Goal: Task Accomplishment & Management: Manage account settings

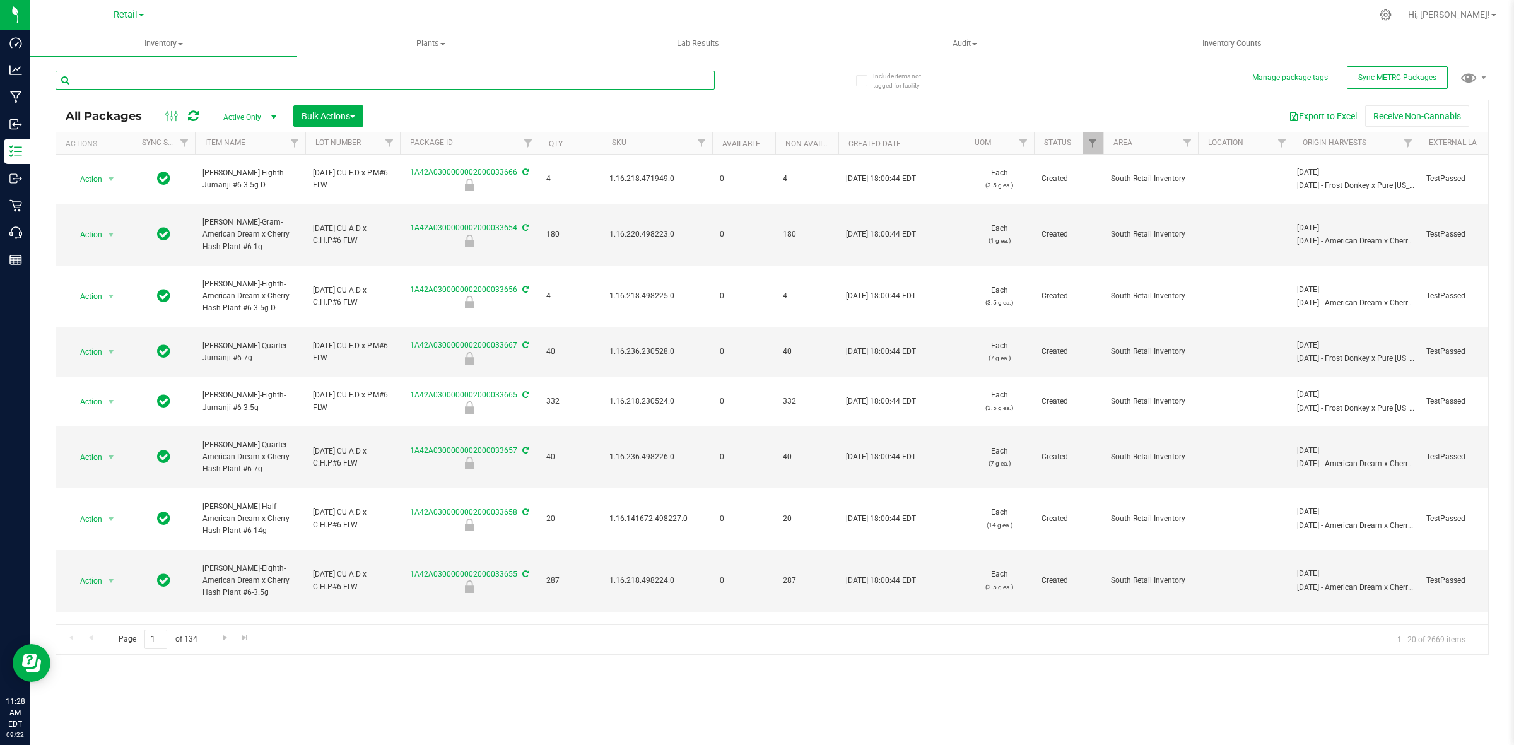
click at [525, 73] on input "text" at bounding box center [385, 80] width 659 height 19
click at [1392, 11] on icon at bounding box center [1386, 15] width 12 height 12
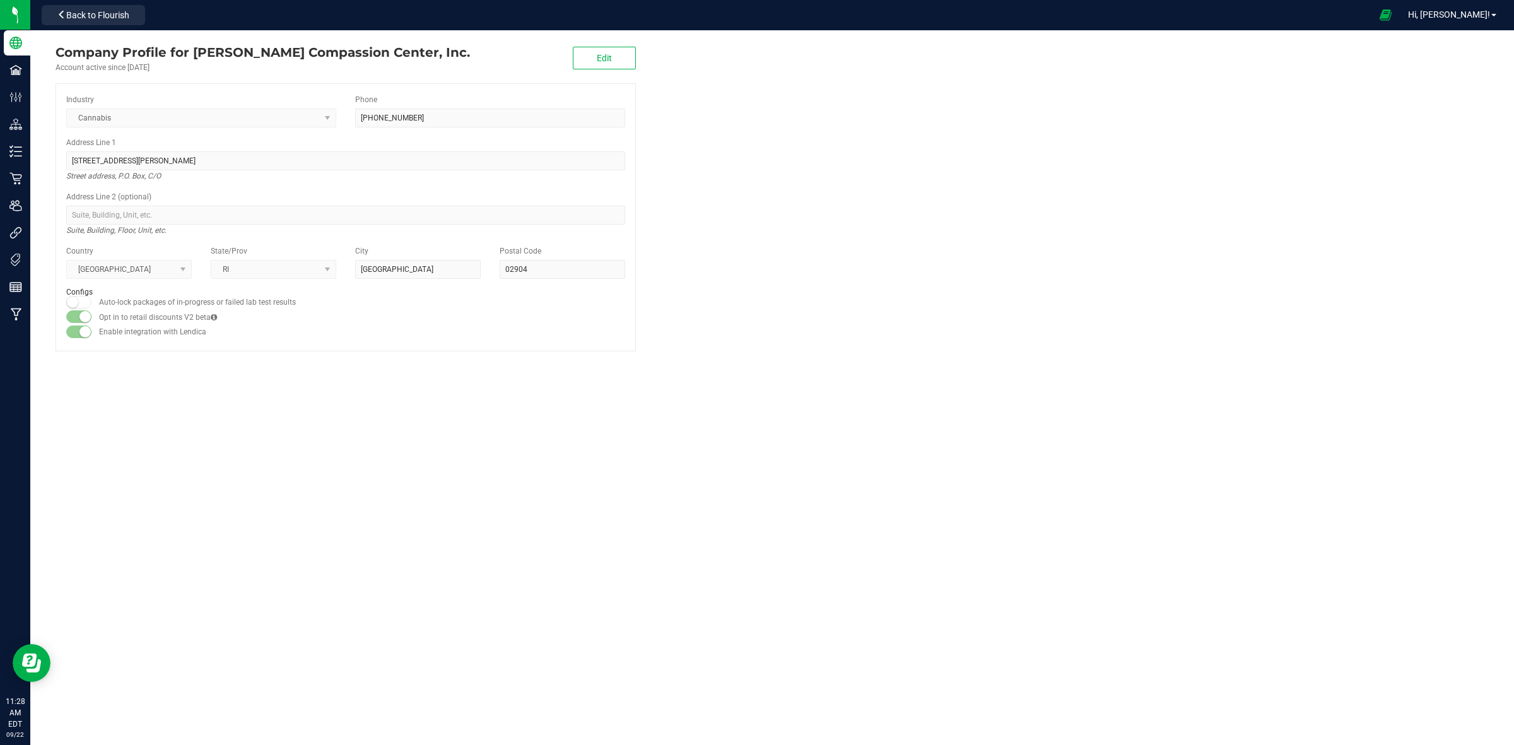
click at [33, 153] on div "Company Profile for [PERSON_NAME] Compassion Center, Inc. Account active since …" at bounding box center [345, 197] width 631 height 334
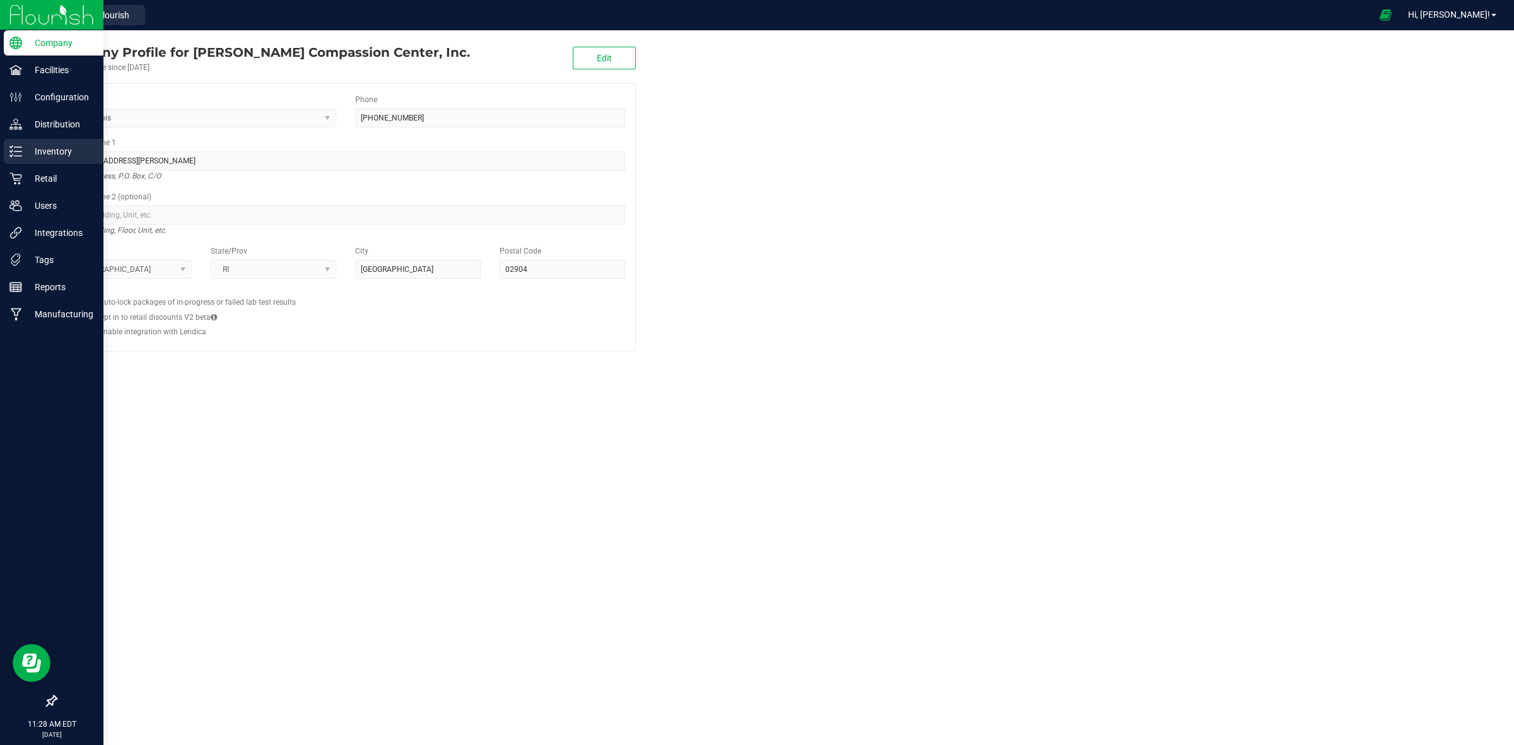
click at [30, 143] on div "Inventory" at bounding box center [54, 151] width 100 height 25
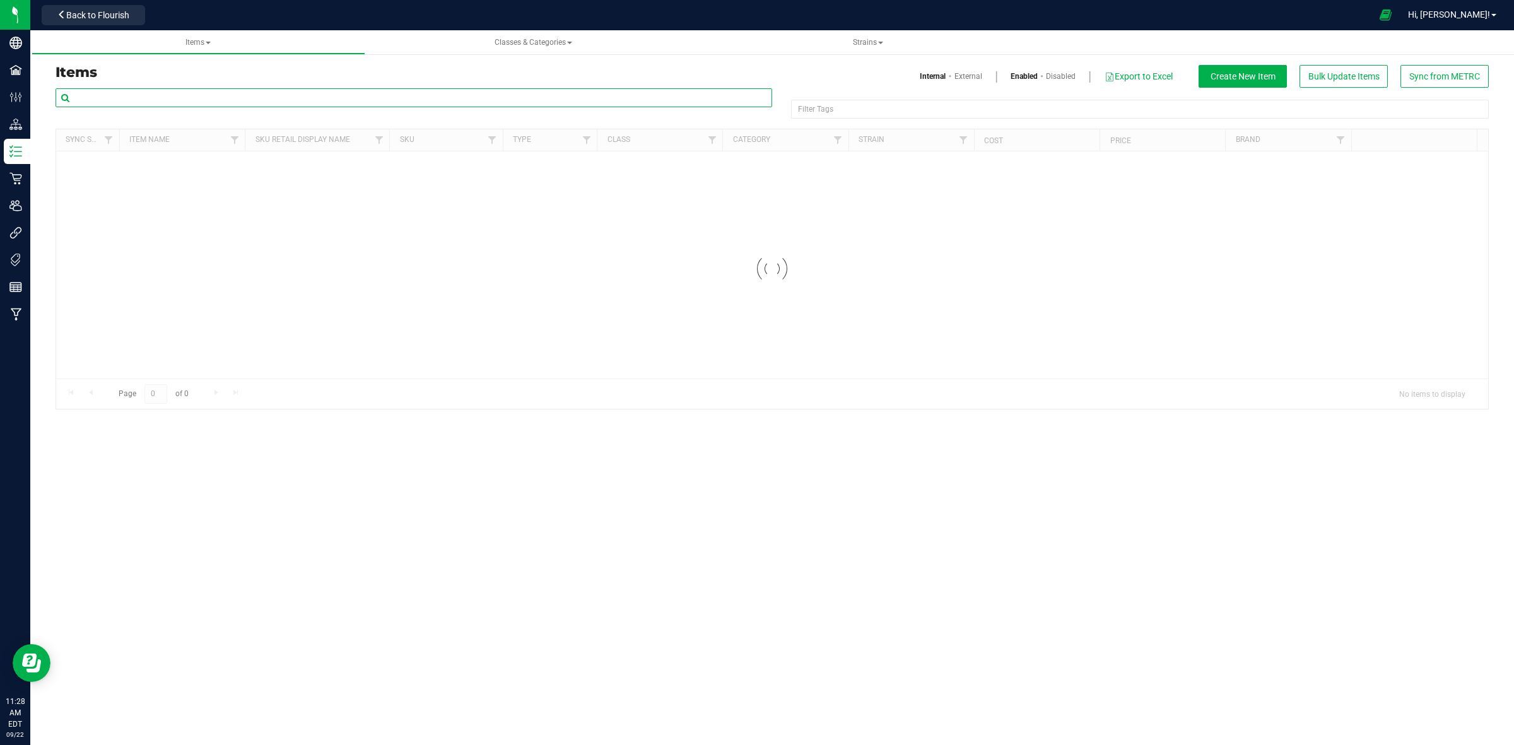
click at [311, 100] on input "text" at bounding box center [414, 97] width 717 height 19
paste input "Highsman Bootcamp Breakfast Infused Chillum 0.3g-166"
type input "Highsman Bootcamp Breakfast Infused Chillum 0.3g-166"
click at [970, 78] on link "External" at bounding box center [969, 76] width 28 height 11
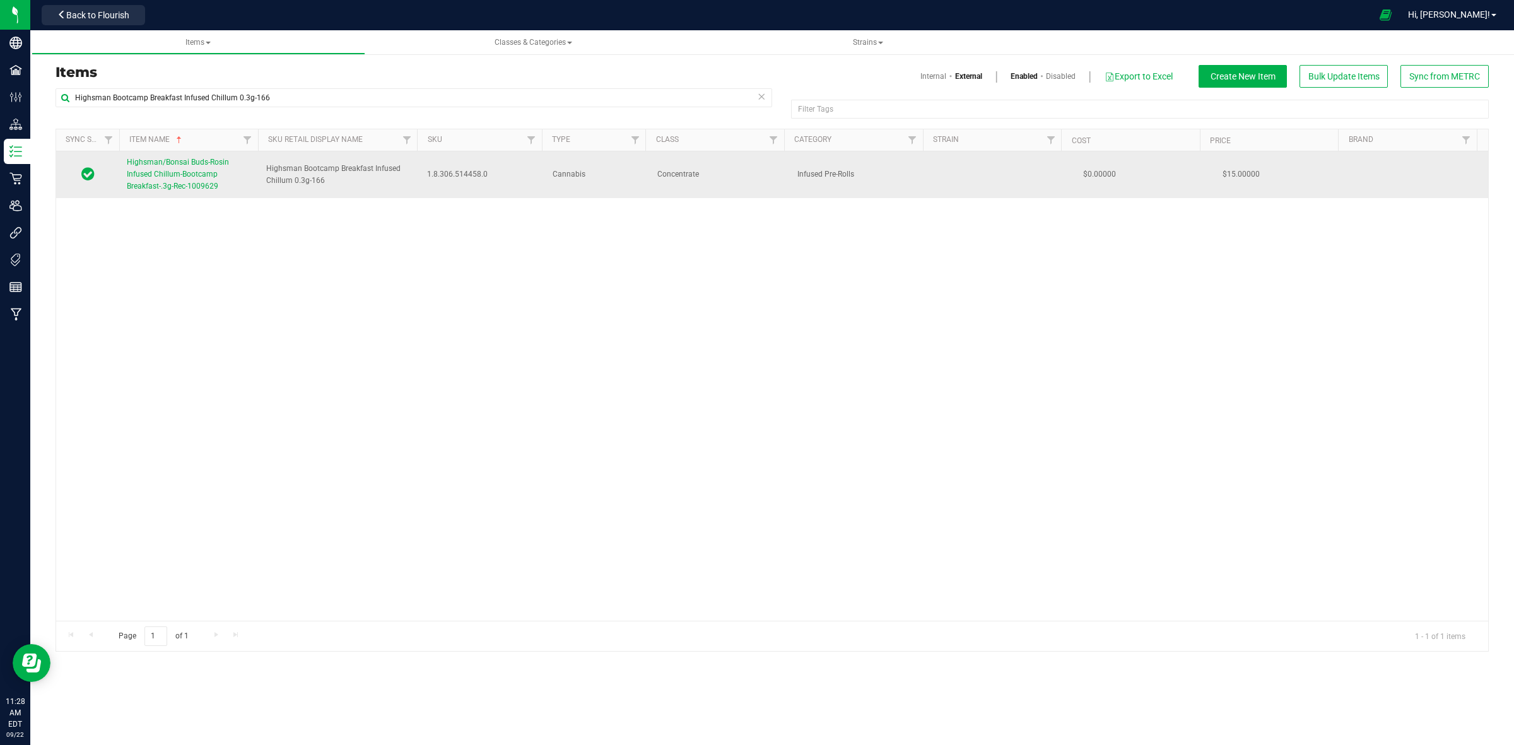
click at [206, 180] on link "Highsman/Bonsai Buds-Rosin Infused Chillum-Bootcamp Breakfast-.3g-Rec-1009629" at bounding box center [189, 174] width 124 height 37
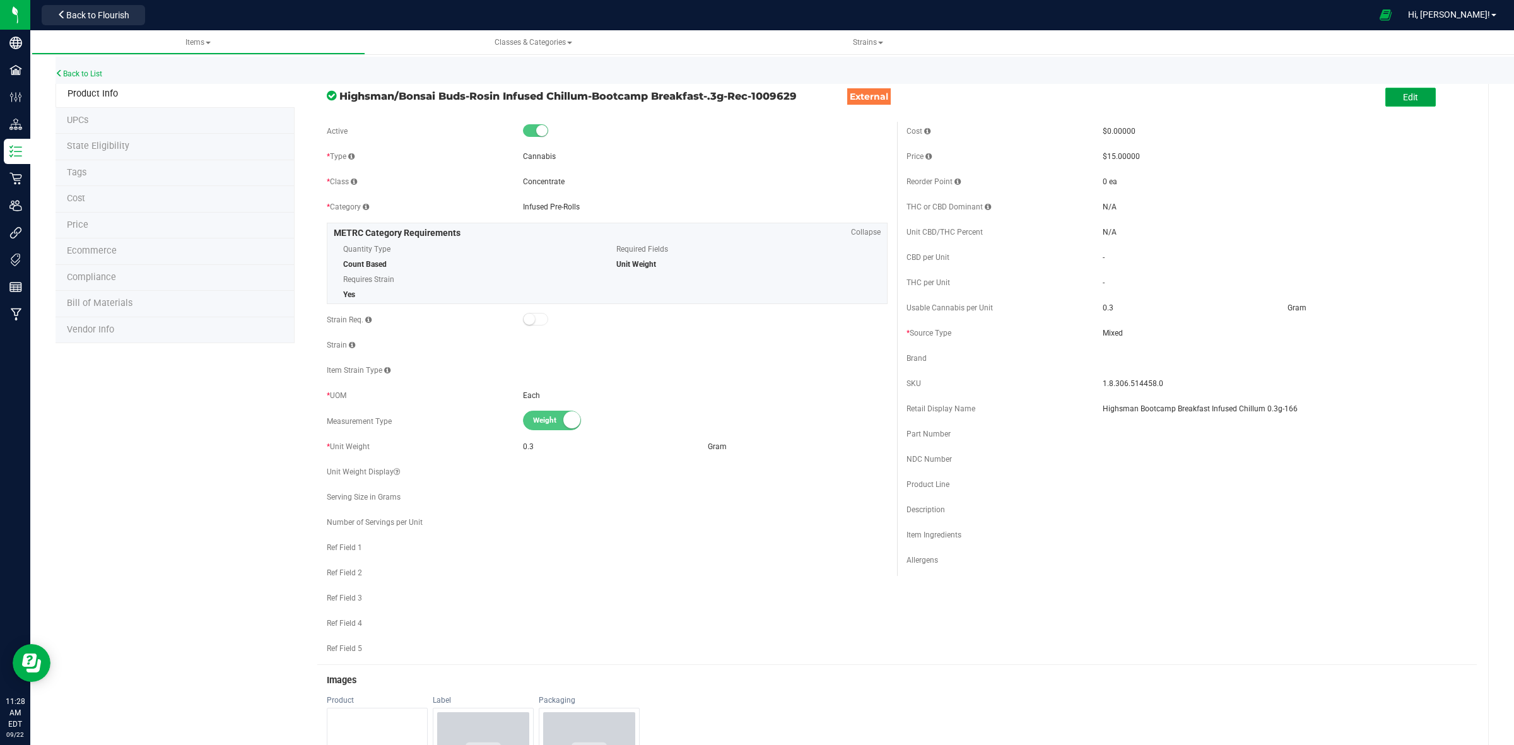
click at [1408, 103] on button "Edit" at bounding box center [1411, 97] width 50 height 19
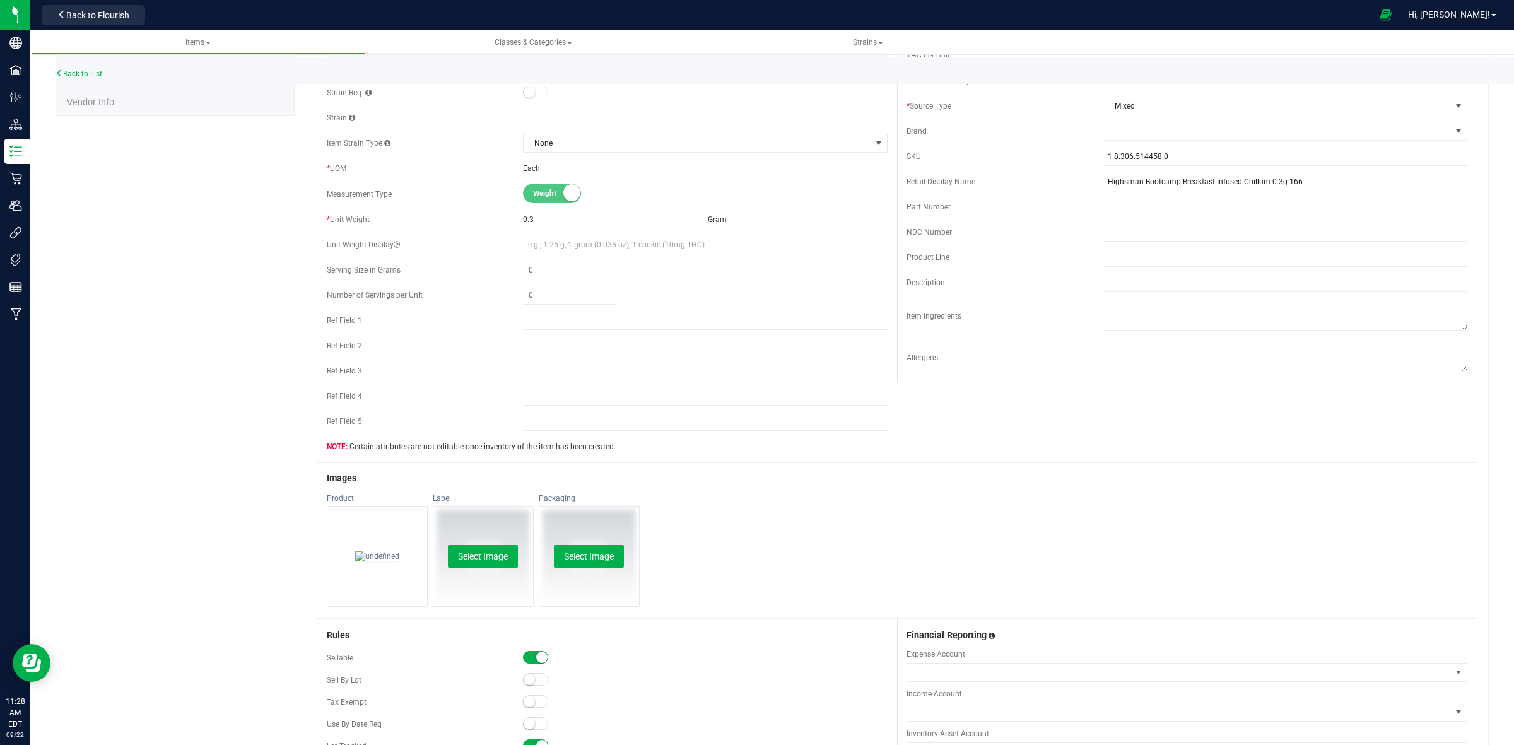
scroll to position [237, 0]
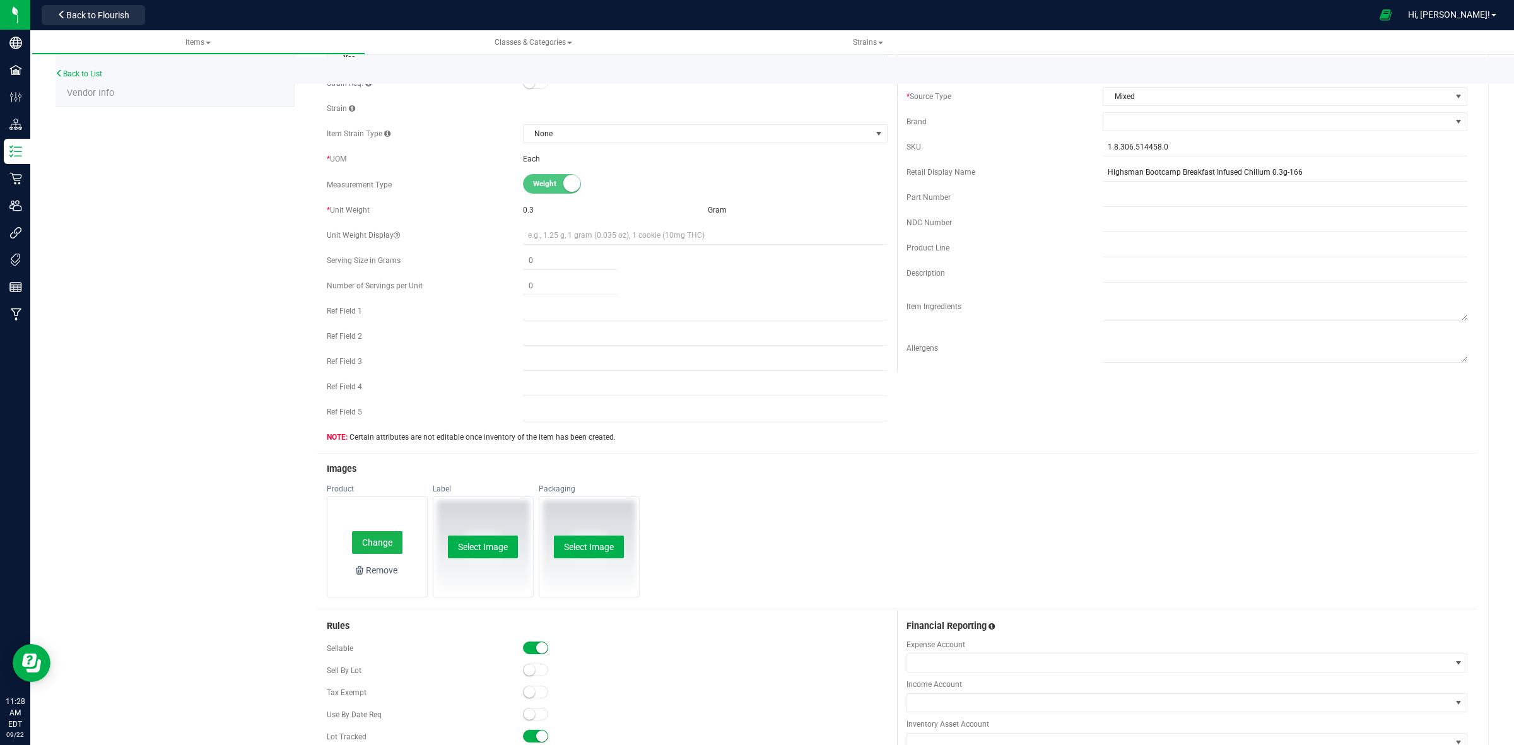
click at [379, 552] on button "Change" at bounding box center [377, 542] width 50 height 23
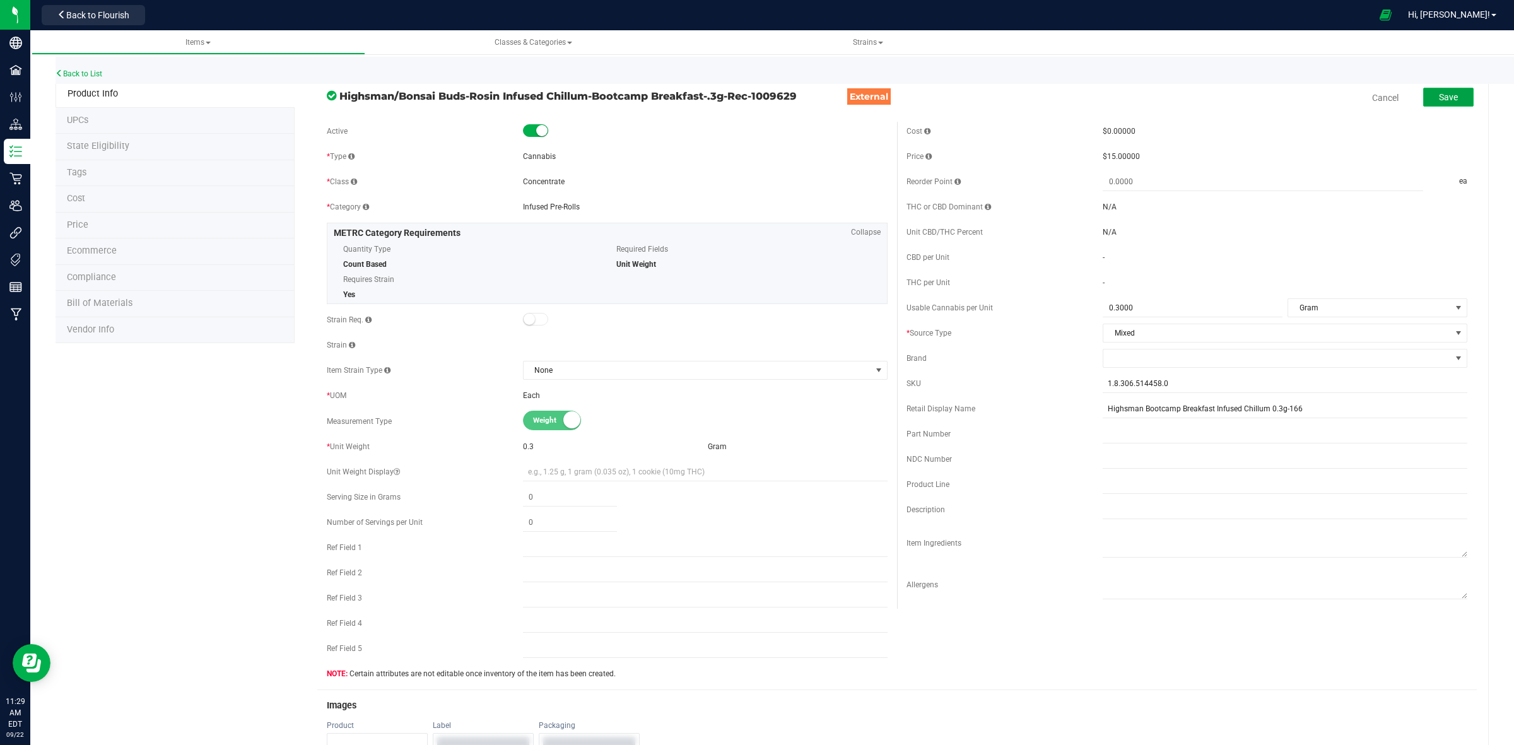
click at [1437, 104] on button "Save" at bounding box center [1449, 97] width 50 height 19
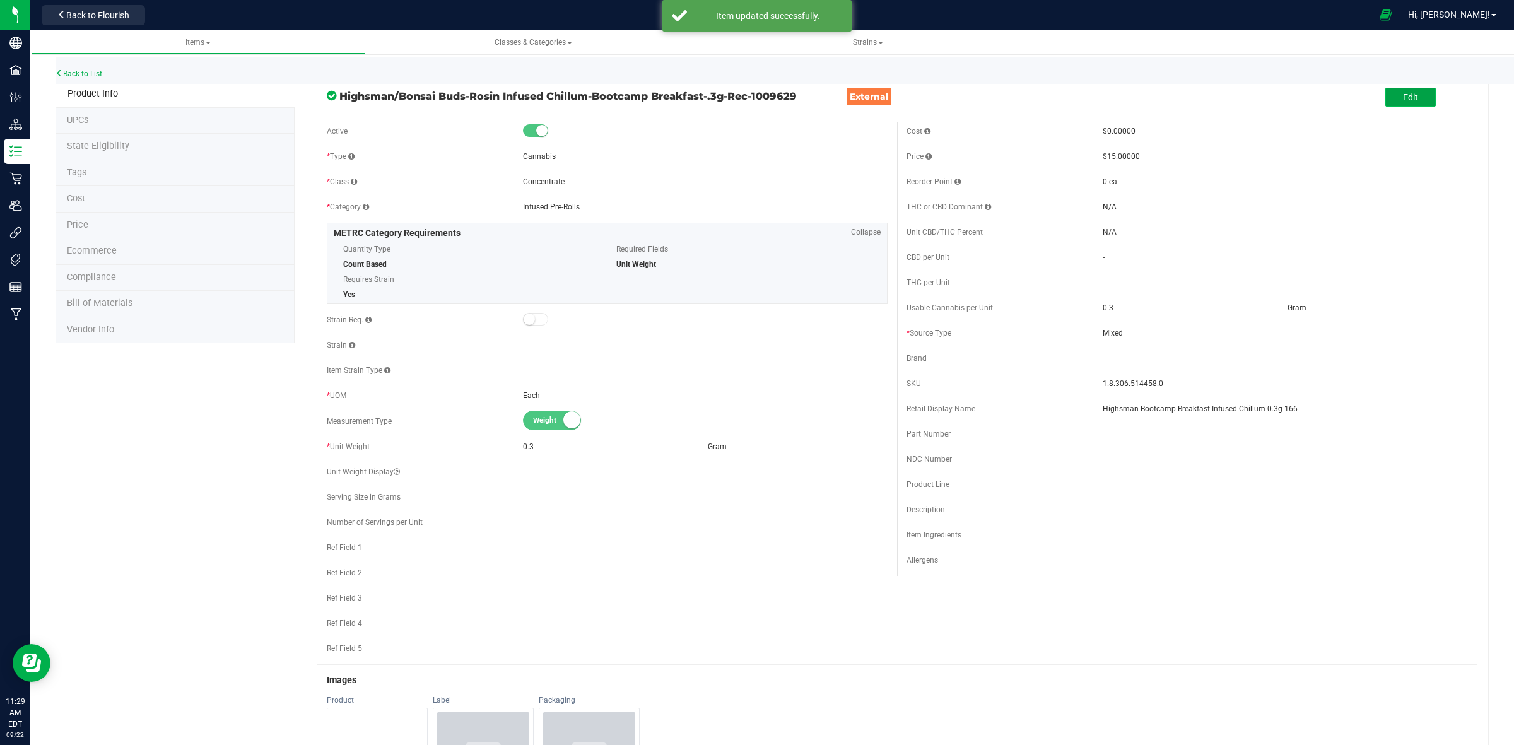
click at [1386, 93] on button "Edit" at bounding box center [1411, 97] width 50 height 19
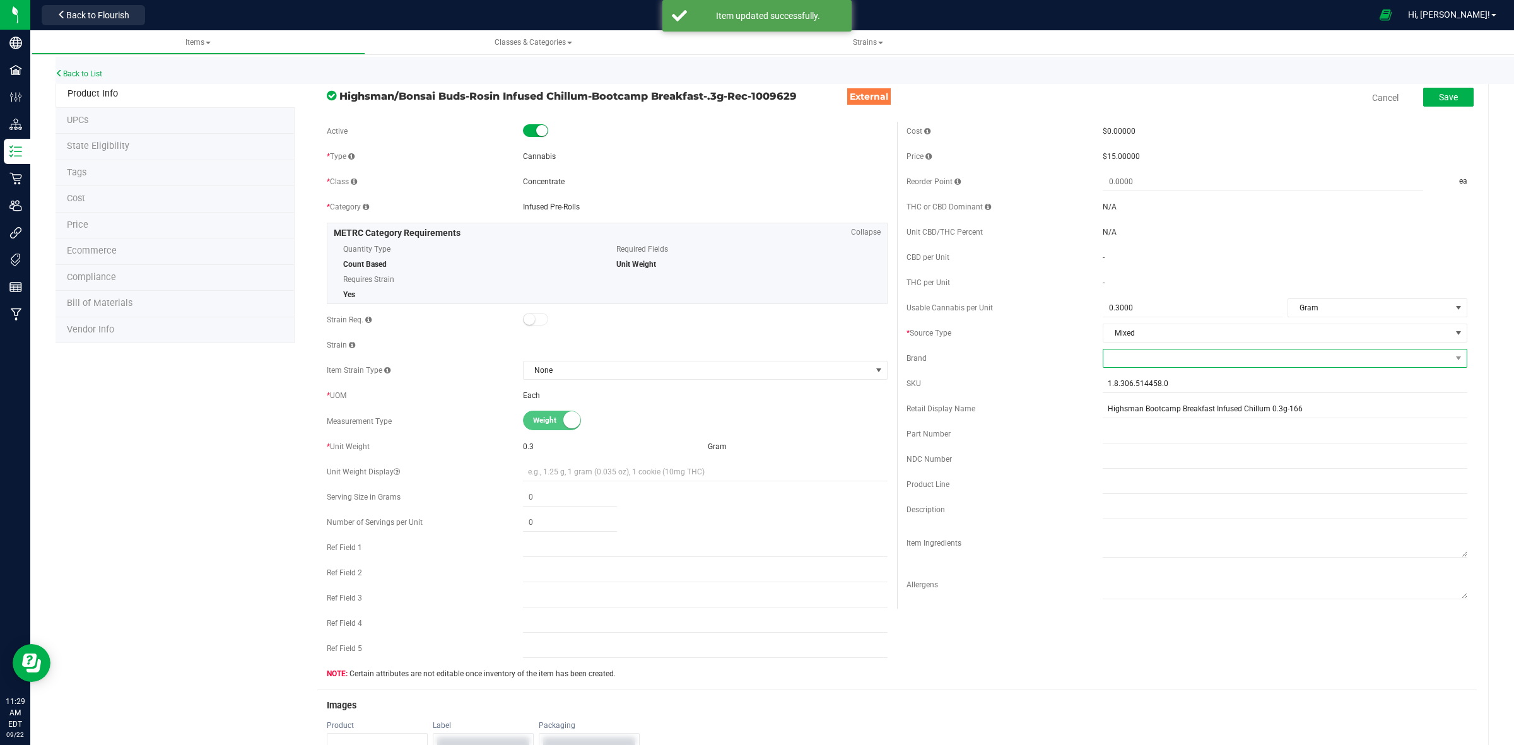
click at [1191, 351] on span at bounding box center [1278, 359] width 348 height 18
type input "Bonsa"
click at [1163, 430] on li "Bonsai Buds" at bounding box center [1275, 434] width 360 height 21
click at [1445, 106] on button "Save" at bounding box center [1449, 97] width 50 height 19
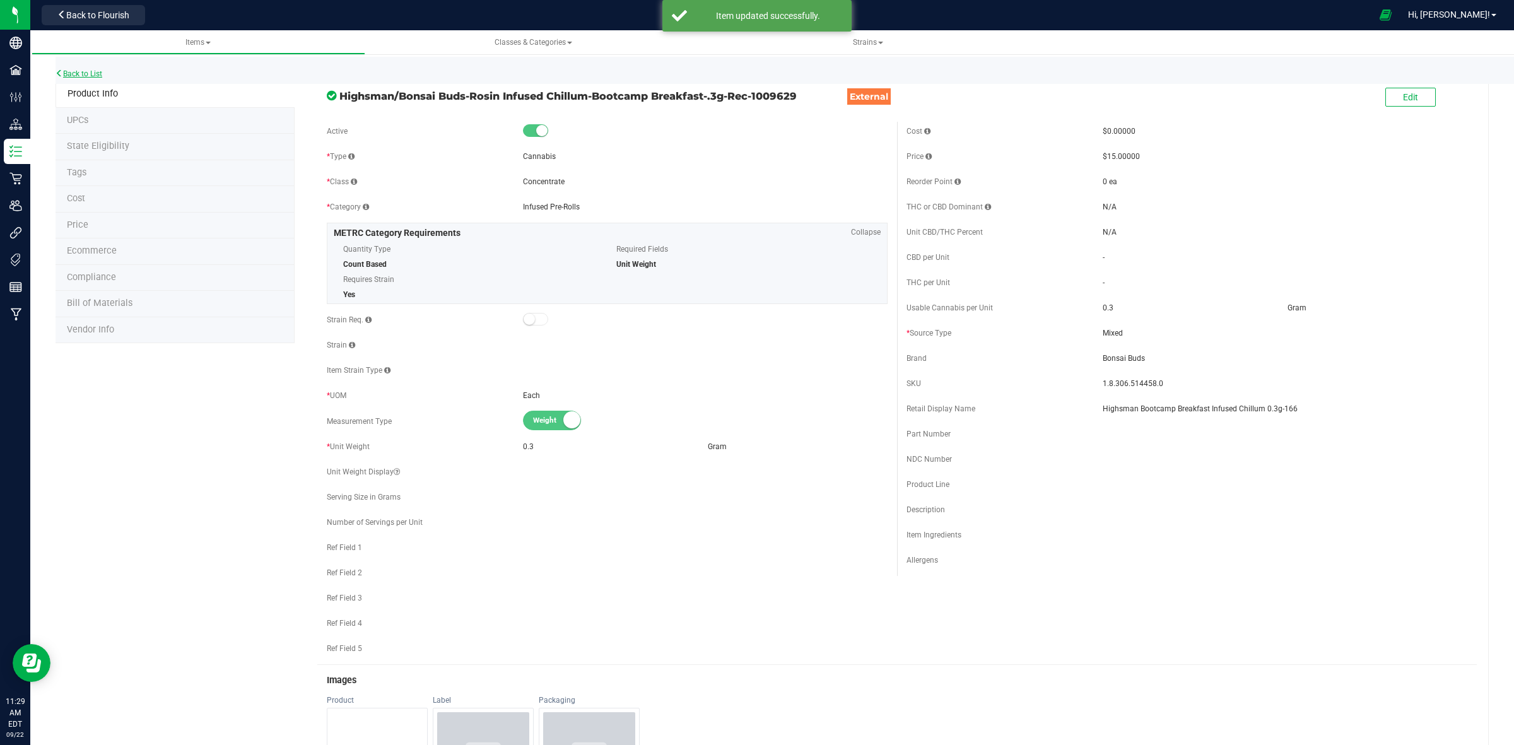
click at [71, 71] on link "Back to List" at bounding box center [79, 73] width 47 height 9
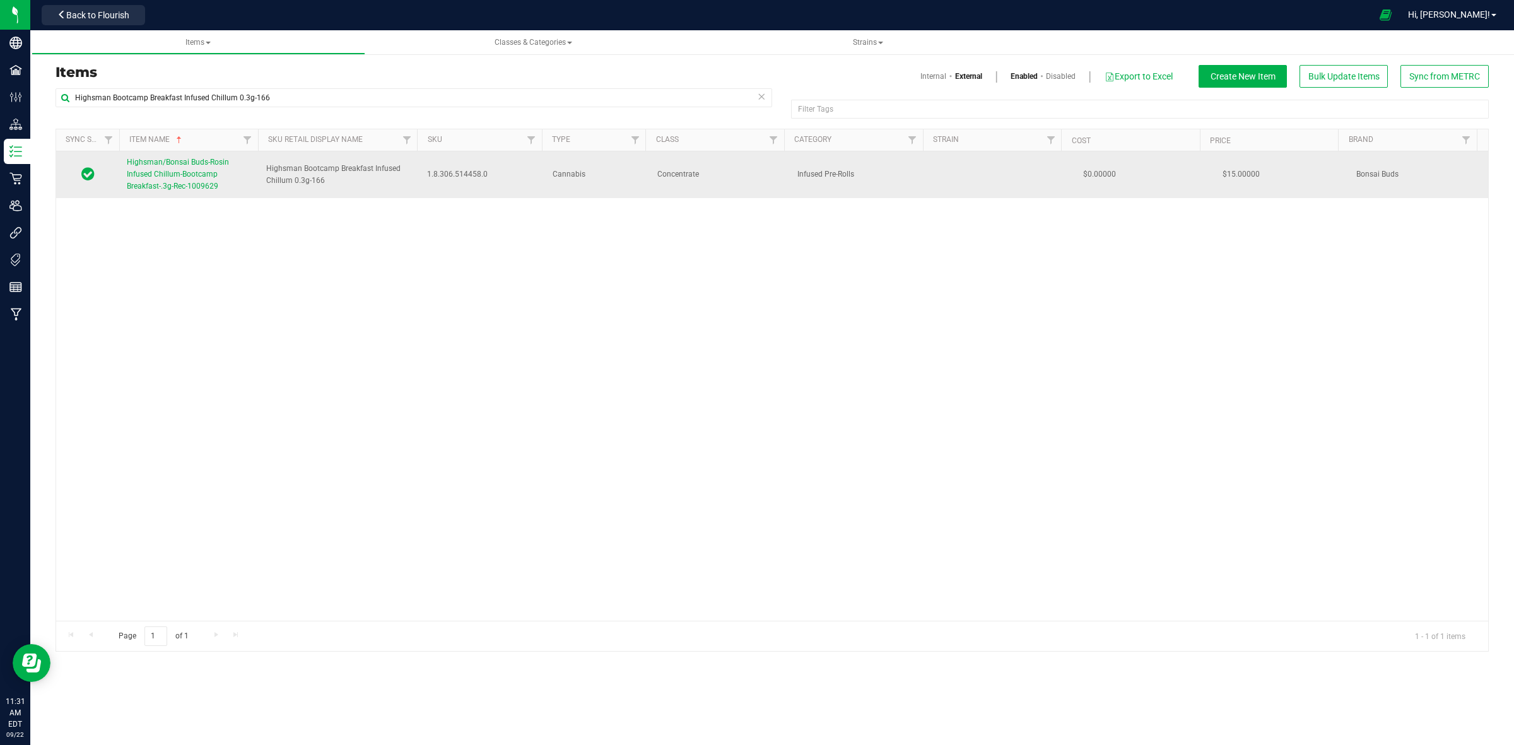
click at [142, 169] on link "Highsman/Bonsai Buds-Rosin Infused Chillum-Bootcamp Breakfast-.3g-Rec-1009629" at bounding box center [189, 174] width 124 height 37
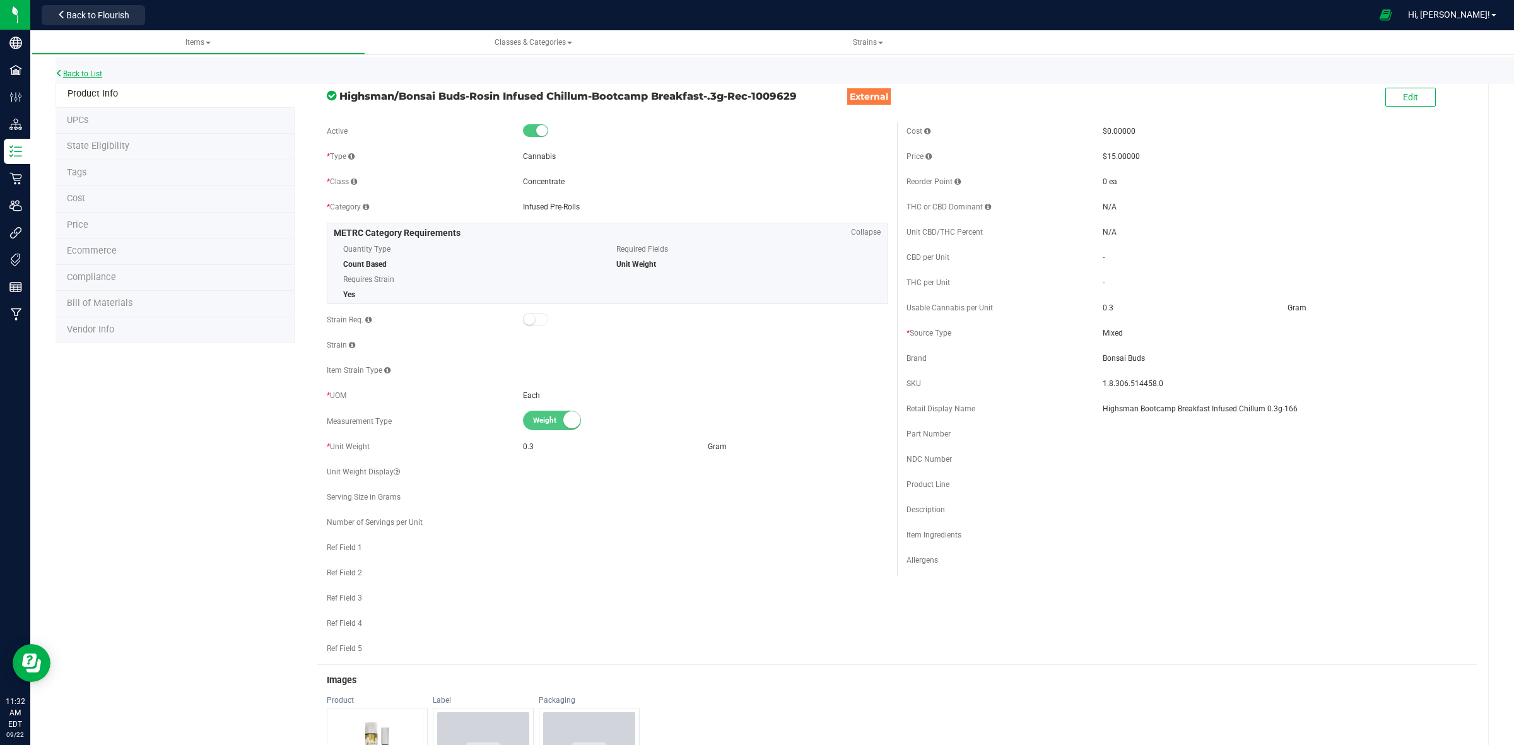
click at [86, 73] on link "Back to List" at bounding box center [79, 73] width 47 height 9
